Goal: Task Accomplishment & Management: Manage account settings

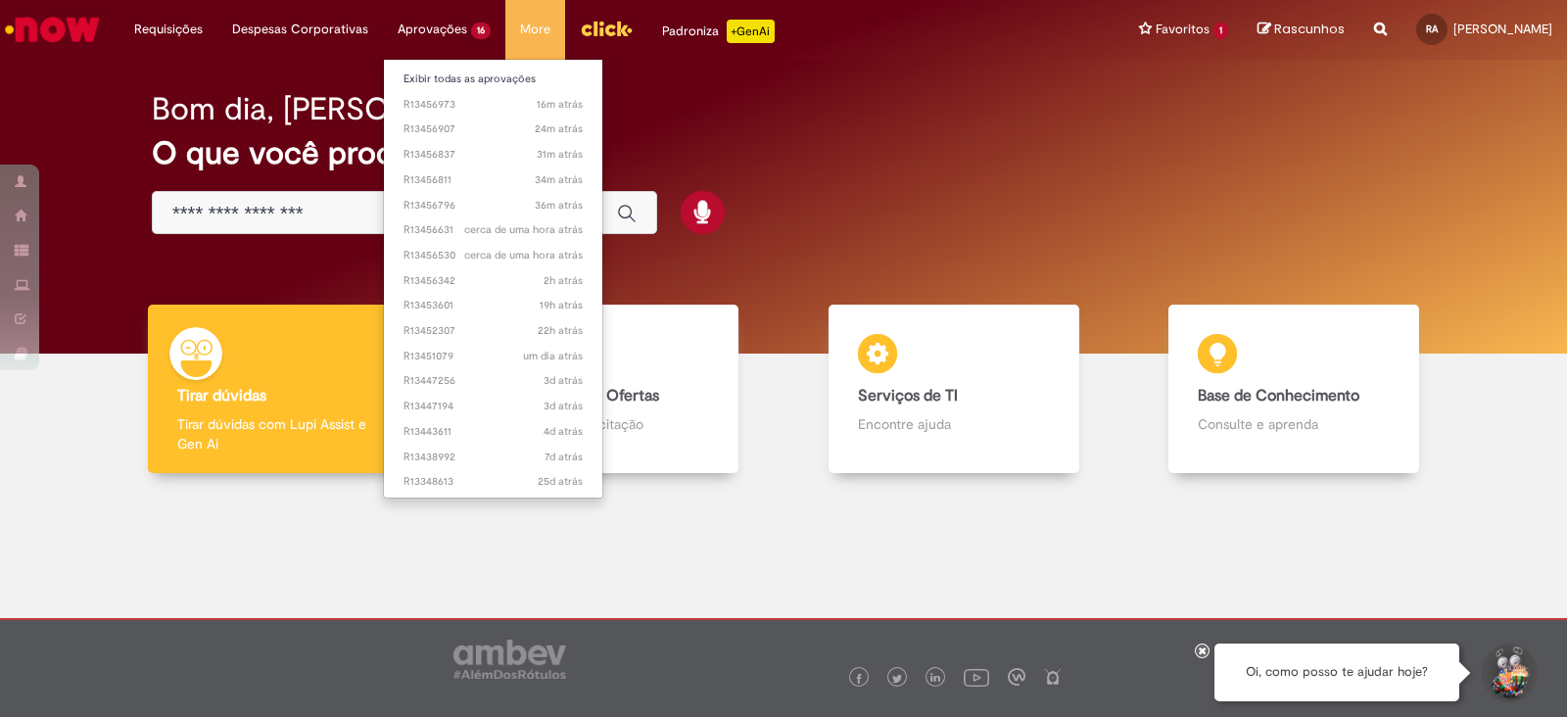
click at [217, 26] on li "Aprovações 16 Exibir todas as aprovações 16m atrás 16 minutos atrás R13456973 2…" at bounding box center [168, 29] width 98 height 59
click at [439, 106] on span "16m atrás 16 minutos atrás R13456973" at bounding box center [492, 105] width 179 height 16
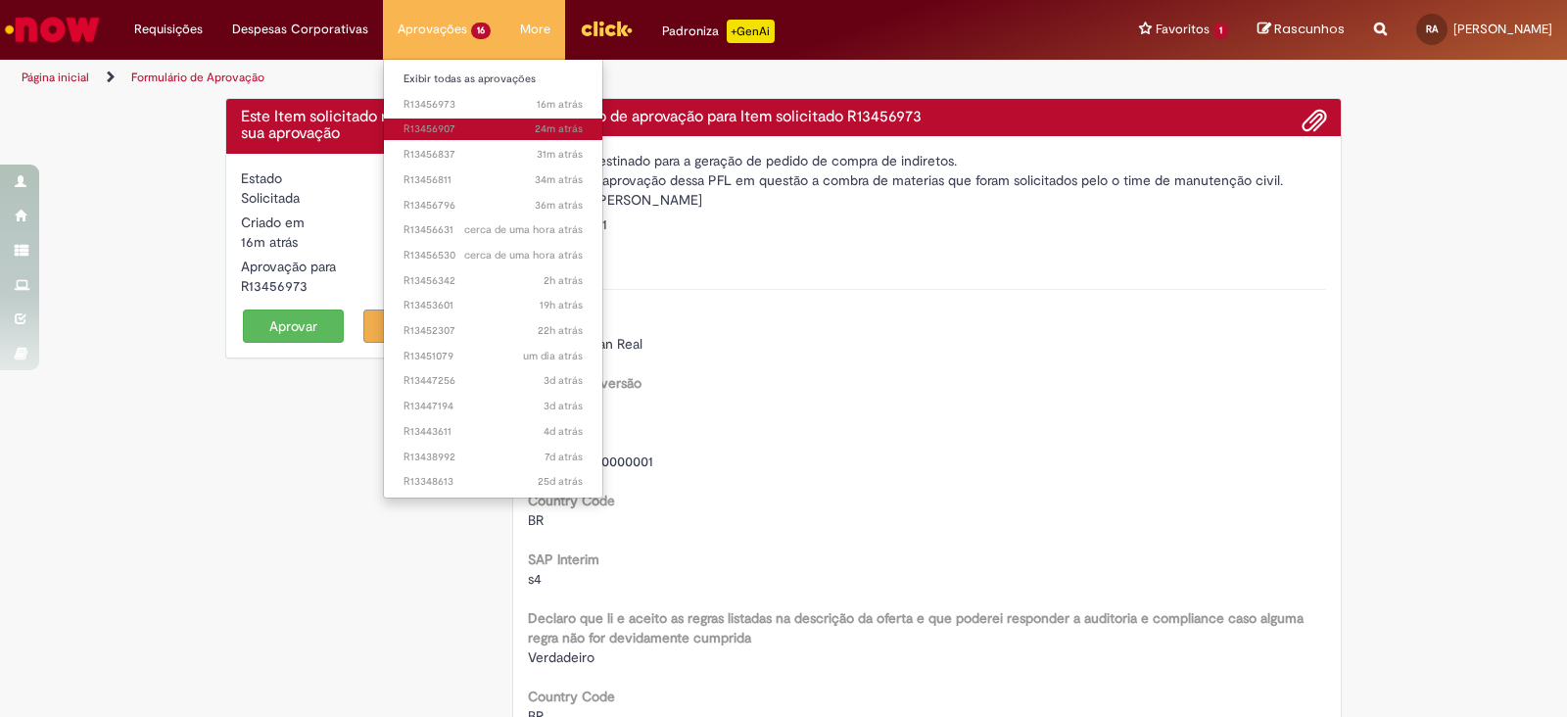
click at [438, 129] on span "24m atrás 24 minutos atrás R13456907" at bounding box center [492, 129] width 179 height 16
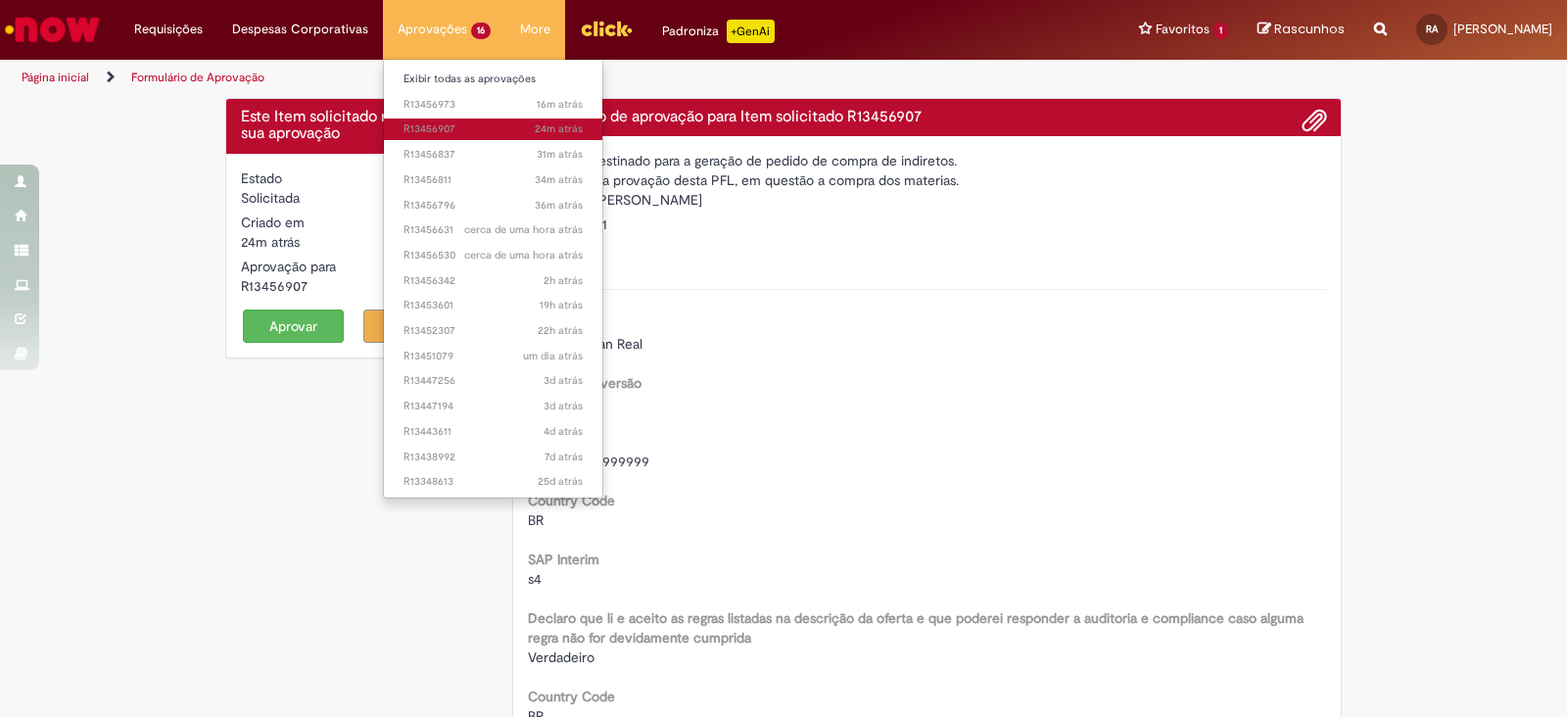
click at [433, 128] on span "24m atrás 24 minutos atrás R13456907" at bounding box center [492, 129] width 179 height 16
click at [458, 154] on span "31m atrás 31 minutos atrás R13456837" at bounding box center [492, 155] width 179 height 16
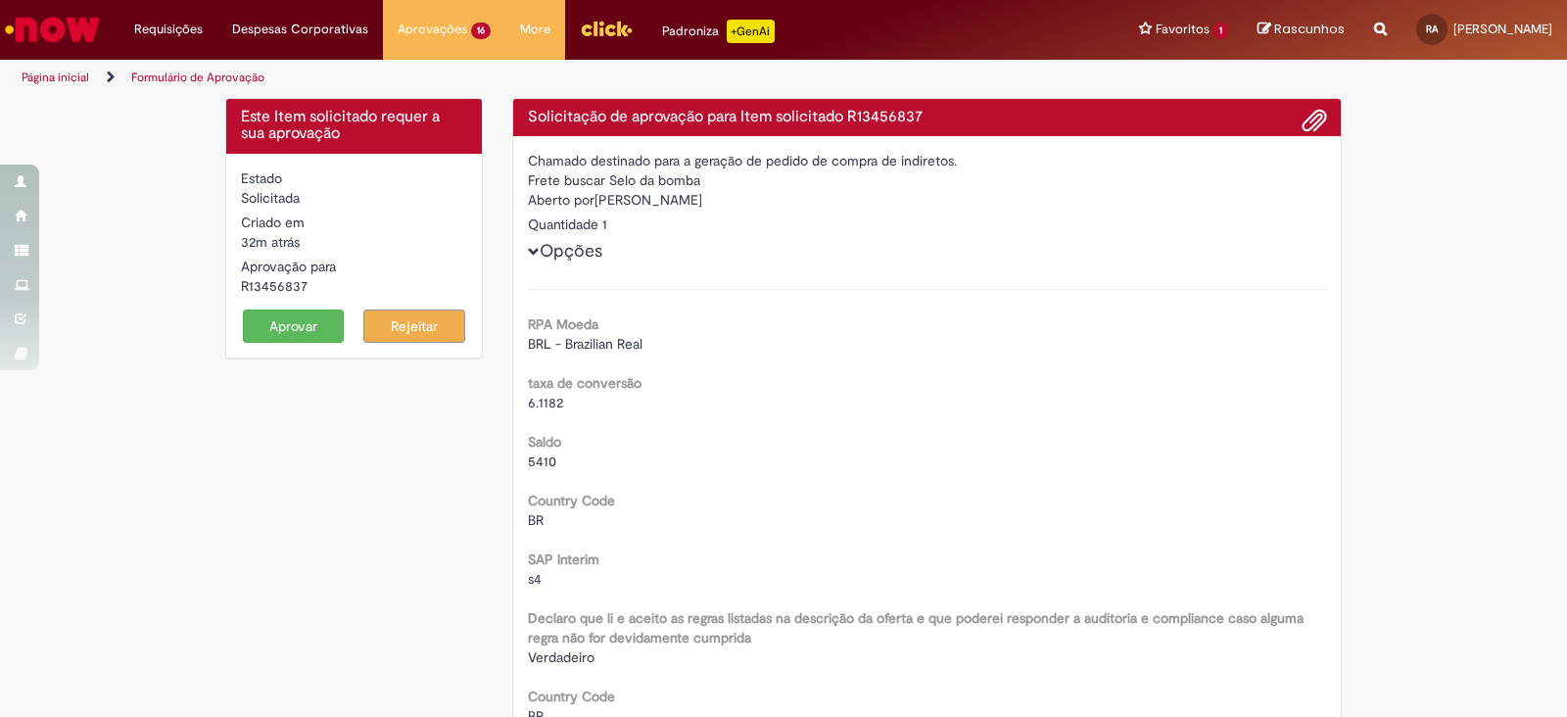
click at [308, 323] on button "Aprovar" at bounding box center [294, 325] width 102 height 33
